Goal: Information Seeking & Learning: Learn about a topic

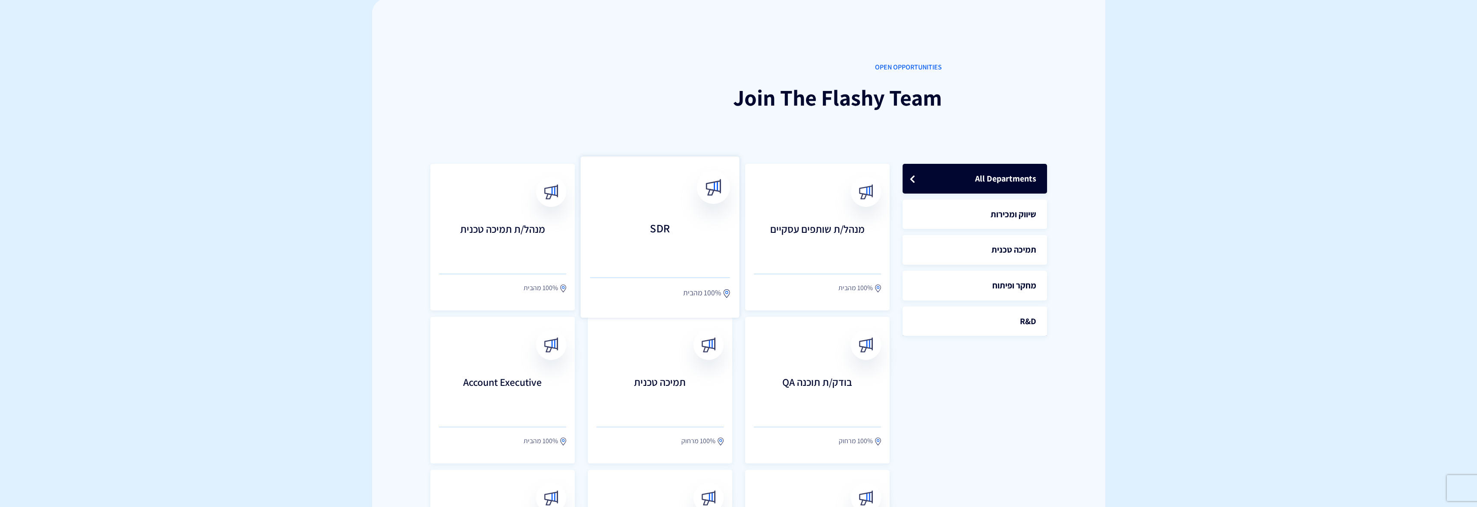
scroll to position [133, 0]
click at [686, 243] on h3 "SDR" at bounding box center [660, 239] width 140 height 38
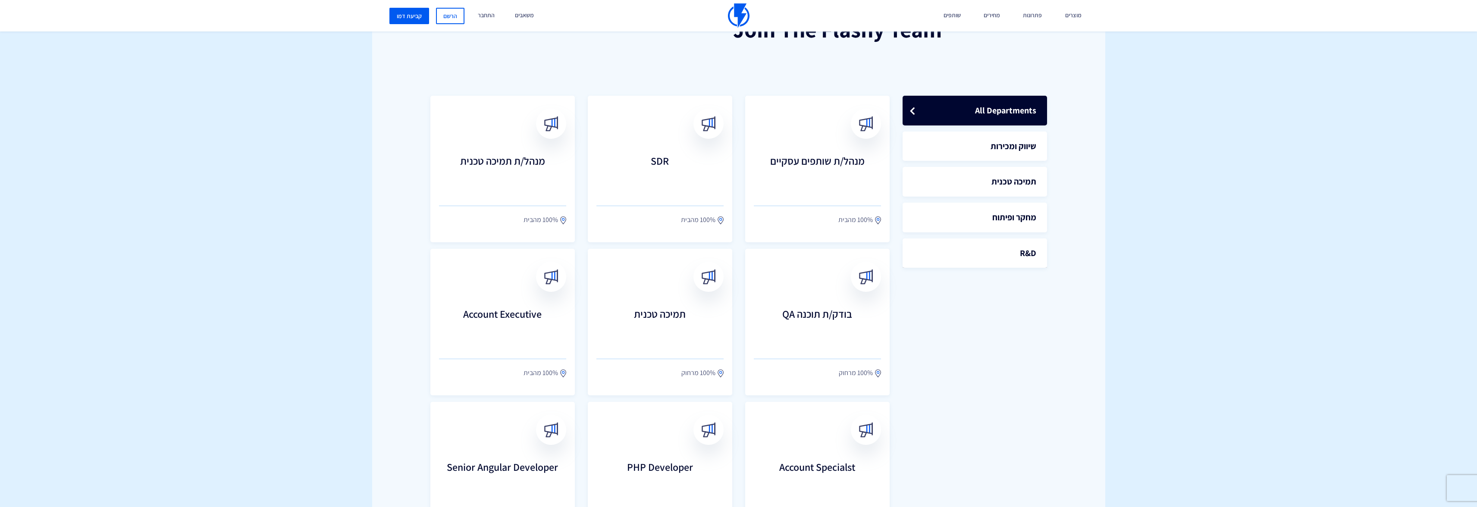
click at [398, 203] on div "OPEN OPPORTUNITIES Join The Flashy Team All Departments שיווק ומכירות תמיכה טכנ…" at bounding box center [738, 275] width 733 height 664
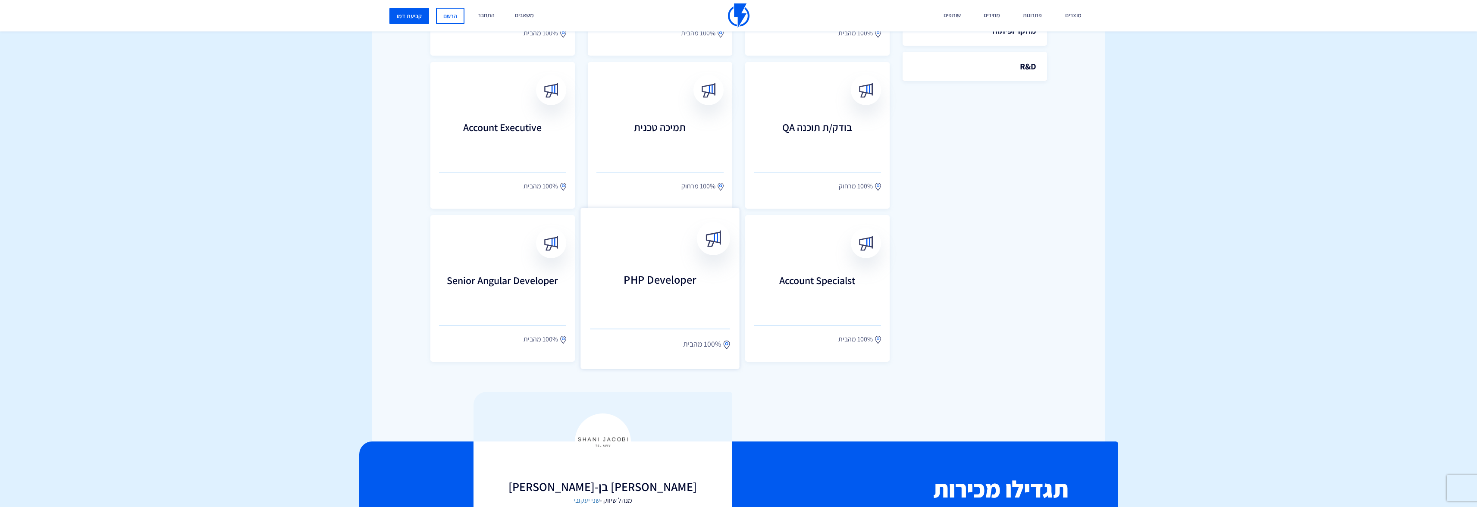
scroll to position [381, 0]
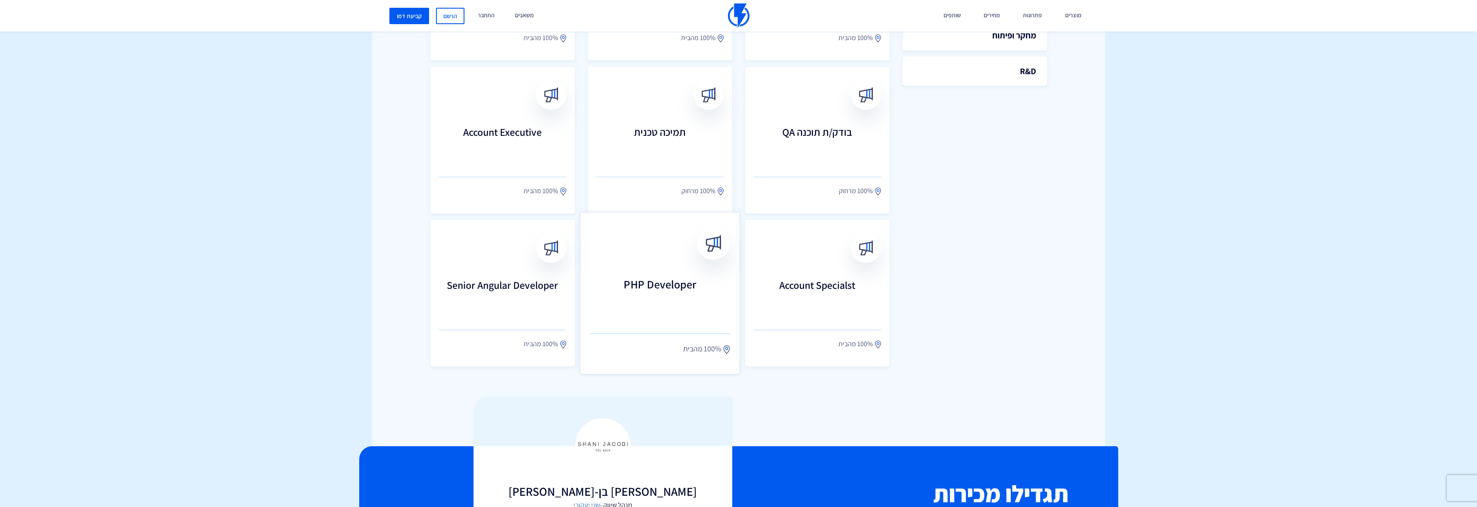
click at [620, 262] on link "PHP Developer 100% מהבית" at bounding box center [659, 293] width 159 height 161
click at [501, 308] on h3 "Senior Angular Developer" at bounding box center [502, 297] width 140 height 38
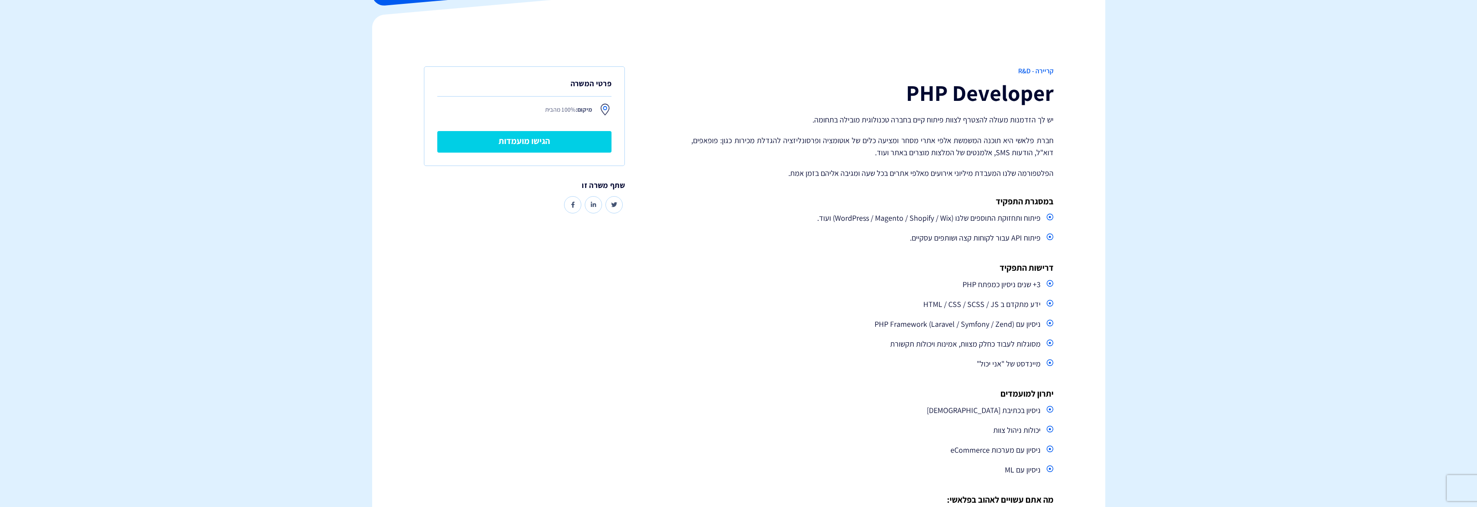
scroll to position [169, 0]
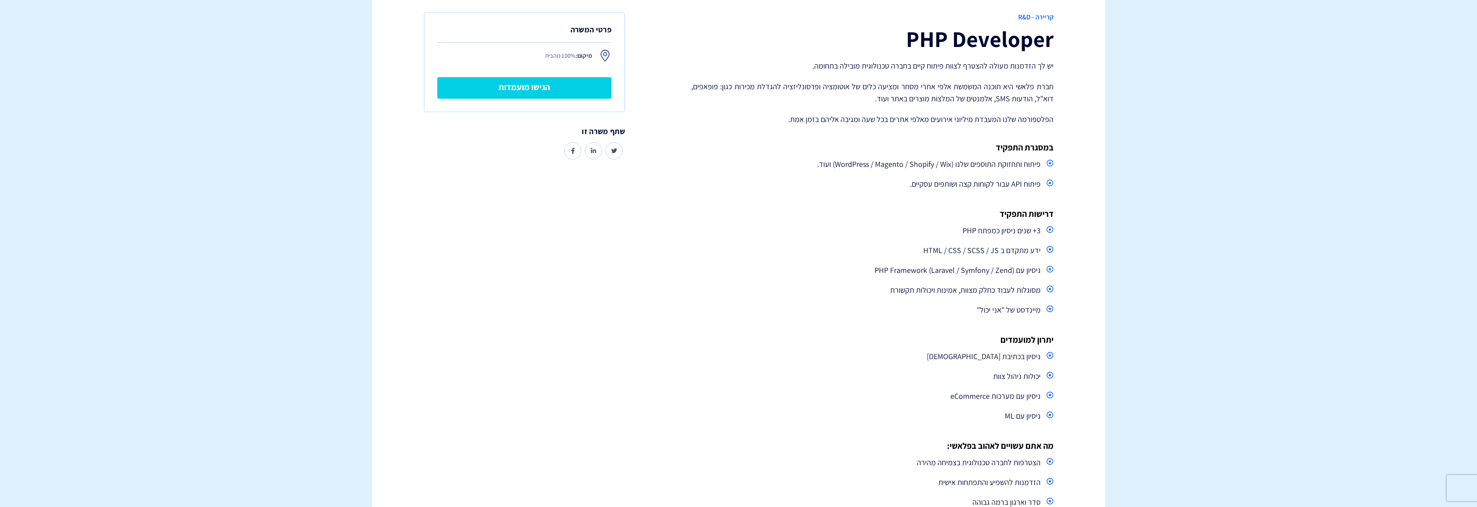
click at [720, 211] on h4 "דרישות התפקיד" at bounding box center [872, 213] width 362 height 9
drag, startPoint x: 720, startPoint y: 211, endPoint x: 717, endPoint y: 261, distance: 50.6
click at [717, 261] on div "קריירה - R&D PHP Developer יש לך הזדמנות מעולה להצטרף לצוות פיתוח קיים בחברה טכ…" at bounding box center [872, 274] width 375 height 522
click at [717, 261] on ul "3+ שנים ניסיון כמפתח PHP ידע מתקדם ב HTML / CSS / SCSS / JS ניסיון עם PHP Frame…" at bounding box center [872, 270] width 362 height 95
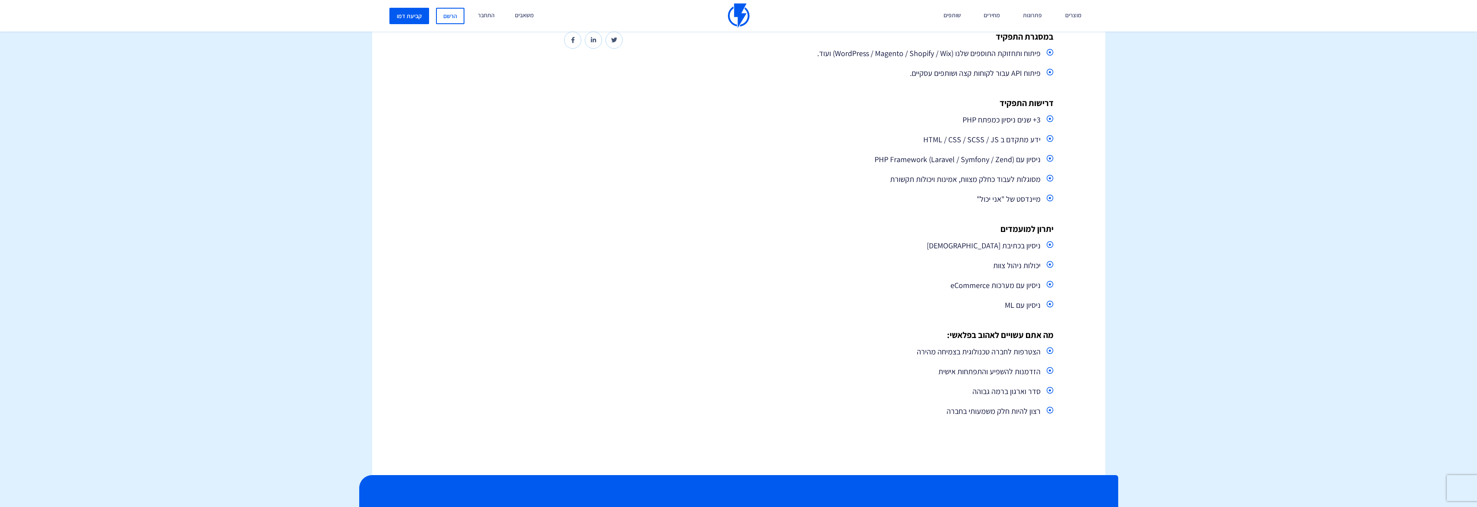
scroll to position [286, 0]
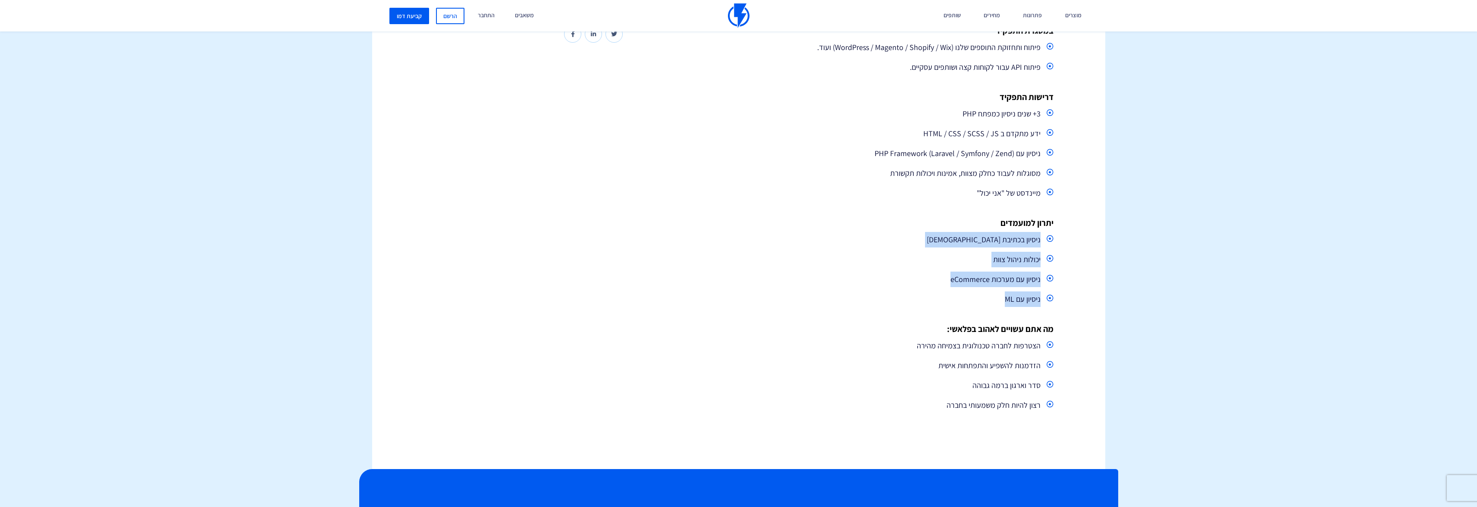
drag, startPoint x: 742, startPoint y: 221, endPoint x: 724, endPoint y: 304, distance: 84.8
click at [724, 304] on div "קריירה - R&D PHP Developer יש לך הזדמנות מעולה להצטרף לצוות פיתוח קיים בחברה טכ…" at bounding box center [872, 157] width 375 height 522
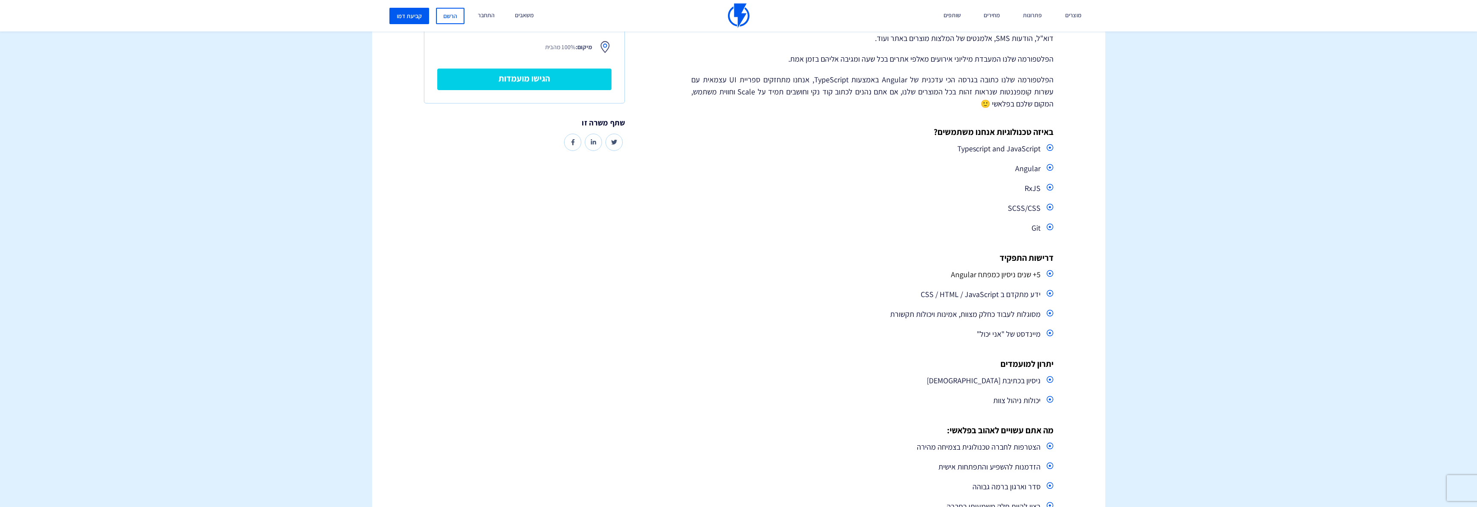
scroll to position [230, 0]
click at [726, 253] on h4 "דרישות התפקיד" at bounding box center [872, 256] width 362 height 9
drag, startPoint x: 726, startPoint y: 253, endPoint x: 752, endPoint y: 183, distance: 75.0
click at [752, 183] on div "קריירה - מחקר ופיתוח Senior Angular Developer יש לך הזדמנות מעולה להצטרף לצוות …" at bounding box center [872, 234] width 375 height 567
click at [752, 183] on li "RxJS" at bounding box center [872, 188] width 362 height 16
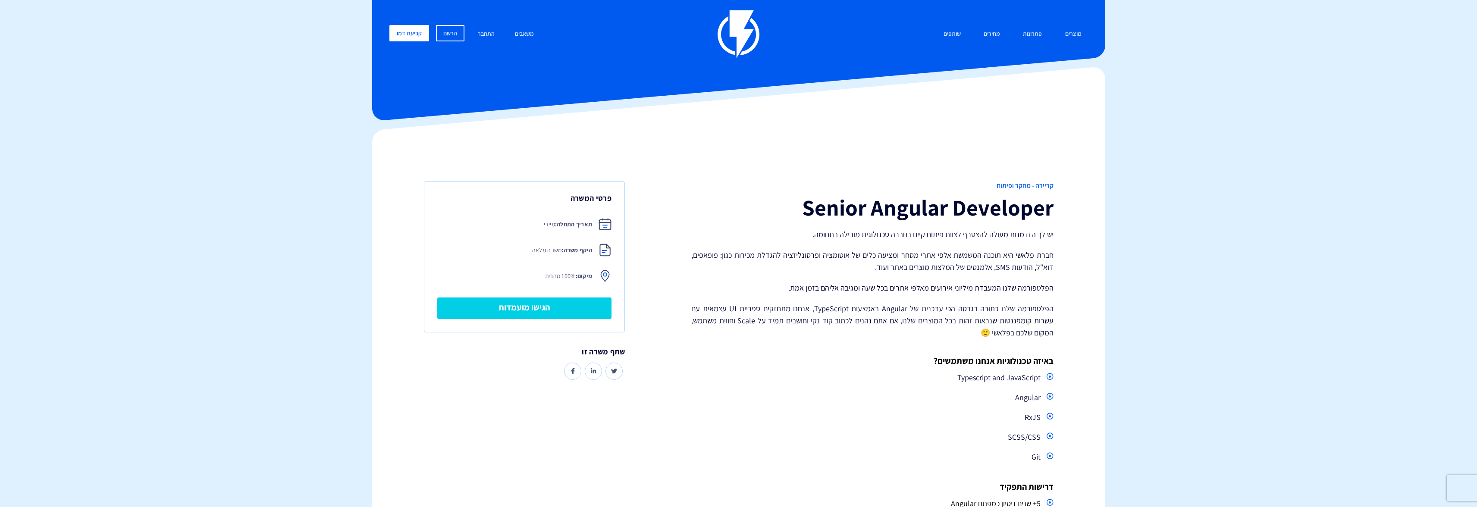
scroll to position [0, 0]
